Goal: Transaction & Acquisition: Download file/media

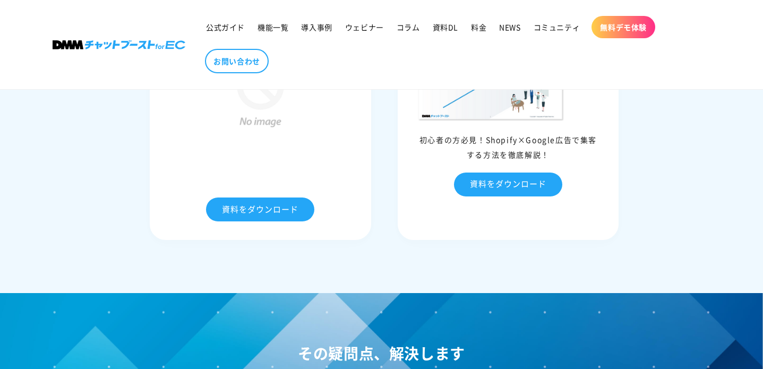
scroll to position [5020, 0]
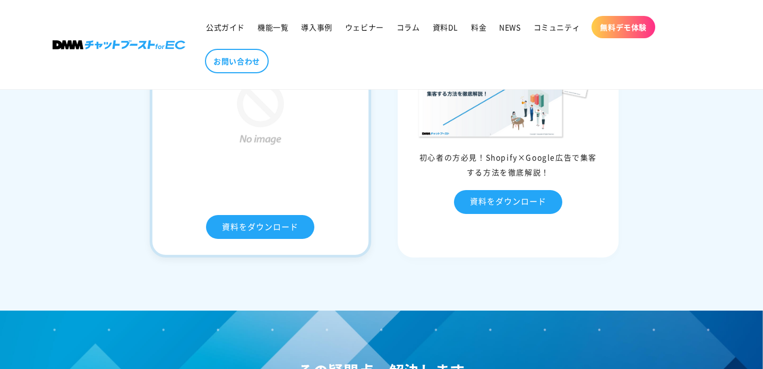
click at [207, 205] on img at bounding box center [260, 113] width 184 height 184
click at [225, 239] on link "資料をダウンロード" at bounding box center [260, 227] width 108 height 24
